Goal: Navigation & Orientation: Find specific page/section

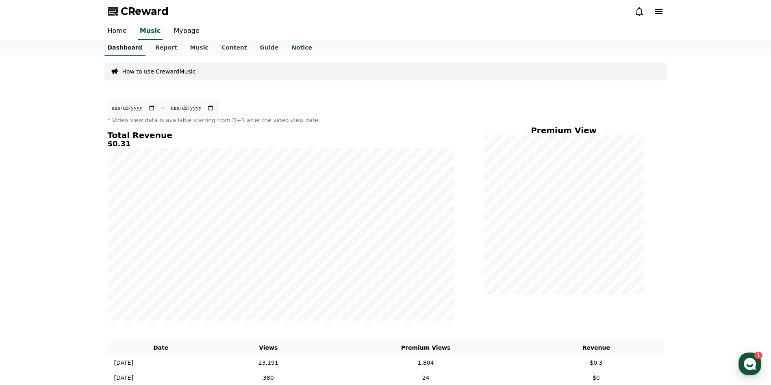
click at [129, 48] on link "Dashboard" at bounding box center [125, 47] width 41 height 15
click at [188, 45] on link "Music" at bounding box center [198, 47] width 31 height 15
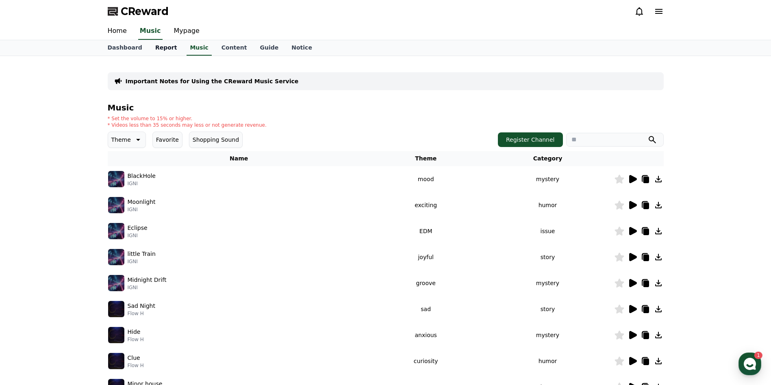
click at [155, 48] on link "Report" at bounding box center [166, 47] width 35 height 15
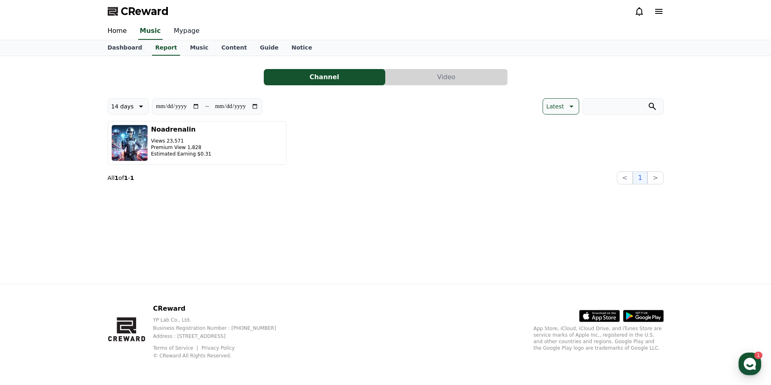
drag, startPoint x: 183, startPoint y: 32, endPoint x: 179, endPoint y: 37, distance: 6.3
click at [182, 33] on link "Mypage" at bounding box center [187, 31] width 39 height 17
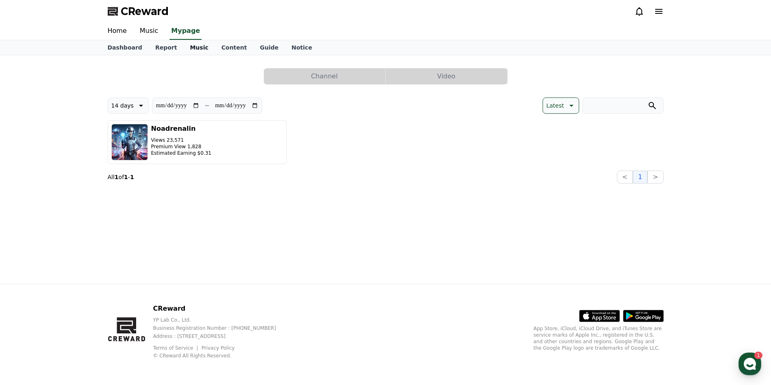
select select "**********"
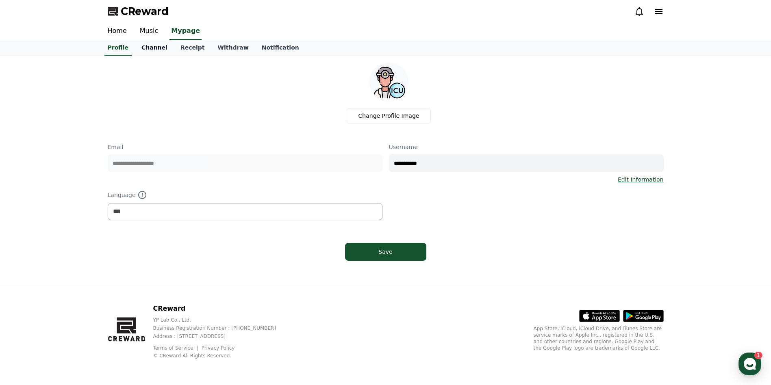
click at [145, 48] on link "Channel" at bounding box center [154, 47] width 39 height 15
